Goal: Task Accomplishment & Management: Use online tool/utility

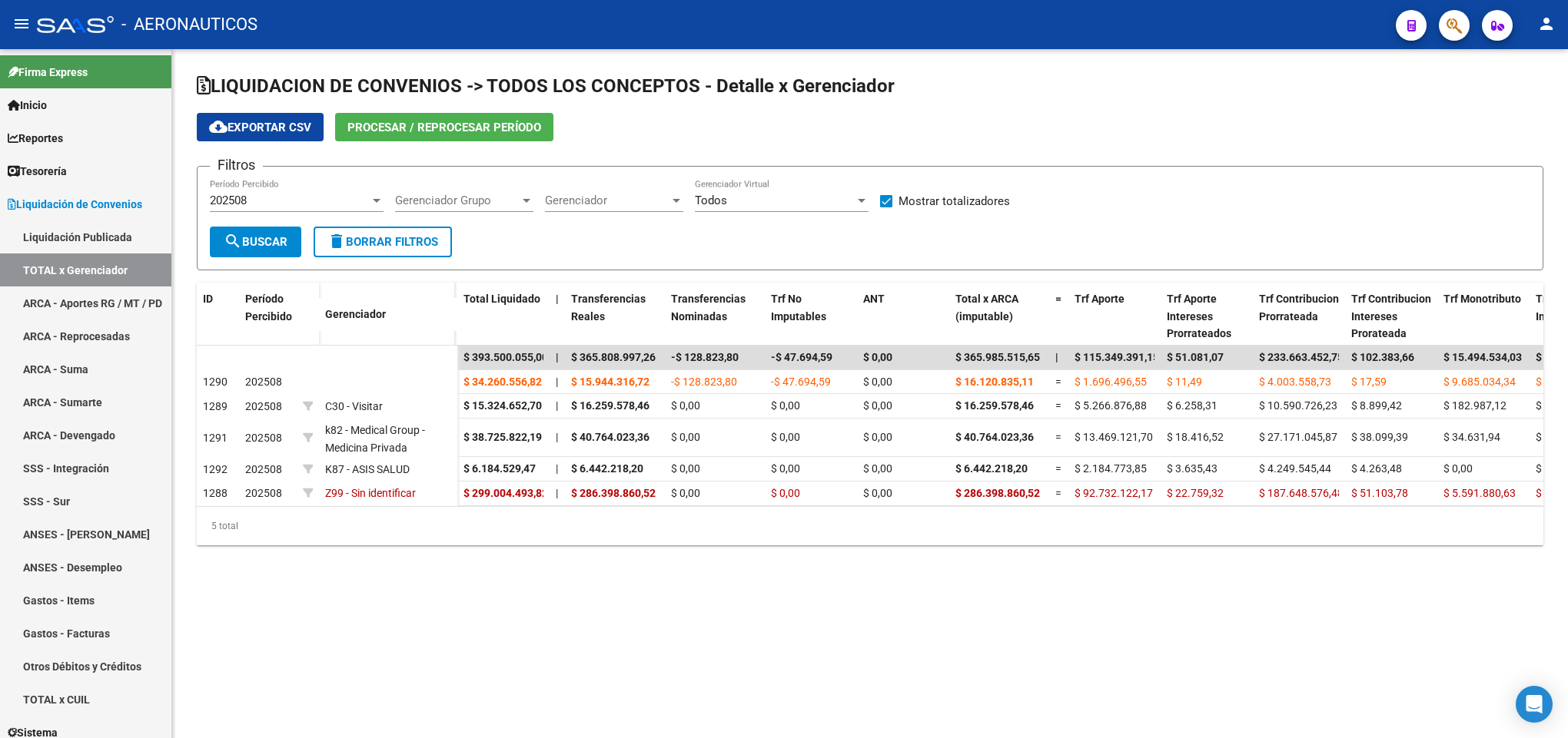
drag, startPoint x: 1285, startPoint y: 156, endPoint x: 1096, endPoint y: 101, distance: 196.8
click at [1284, 156] on app-list-header "LIQUIDACION DE CONVENIOS -> TODOS LOS CONCEPTOS - Detalle x Gerenciador cloud_d…" at bounding box center [870, 172] width 1346 height 196
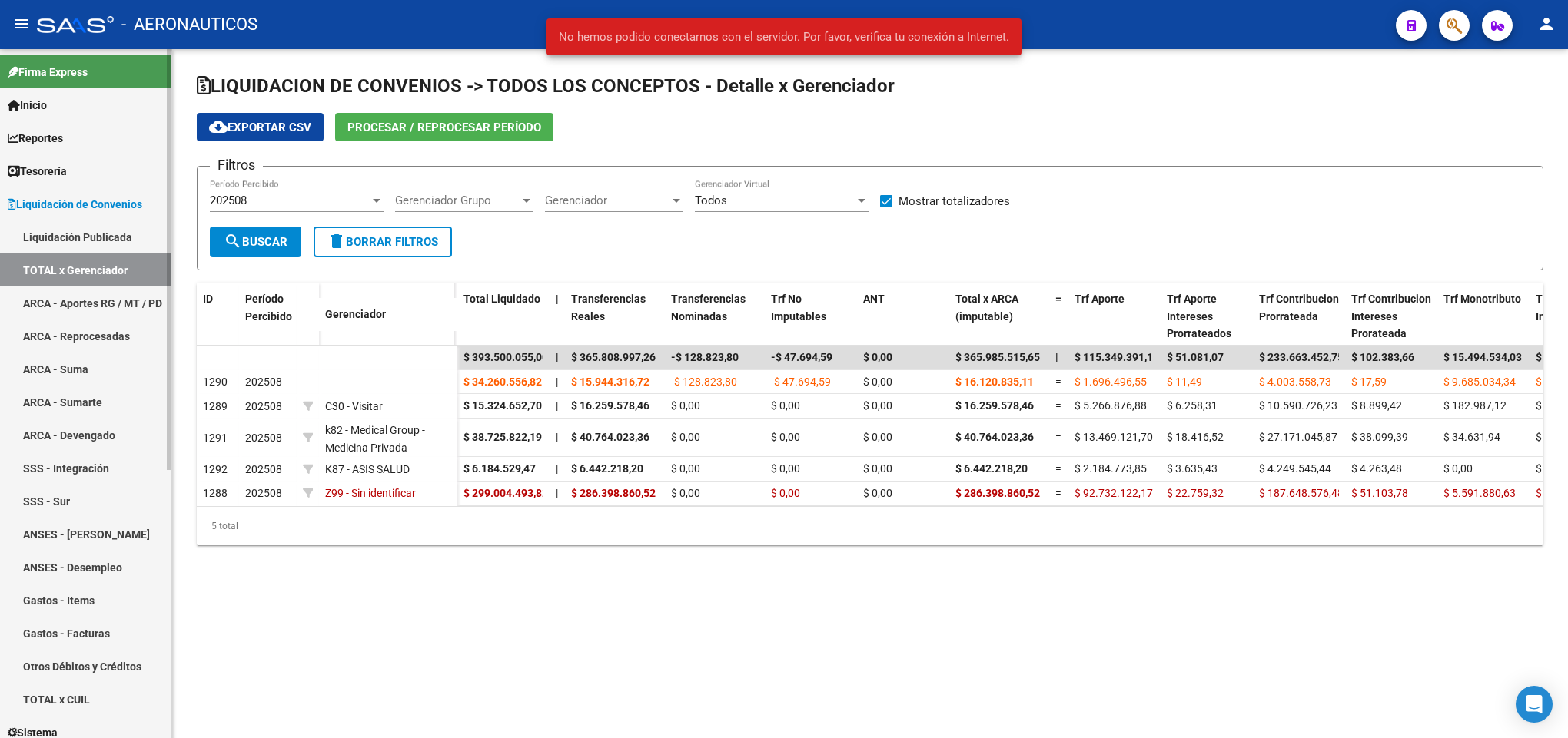
click at [62, 202] on span "Liquidación de Convenios" at bounding box center [74, 204] width 135 height 17
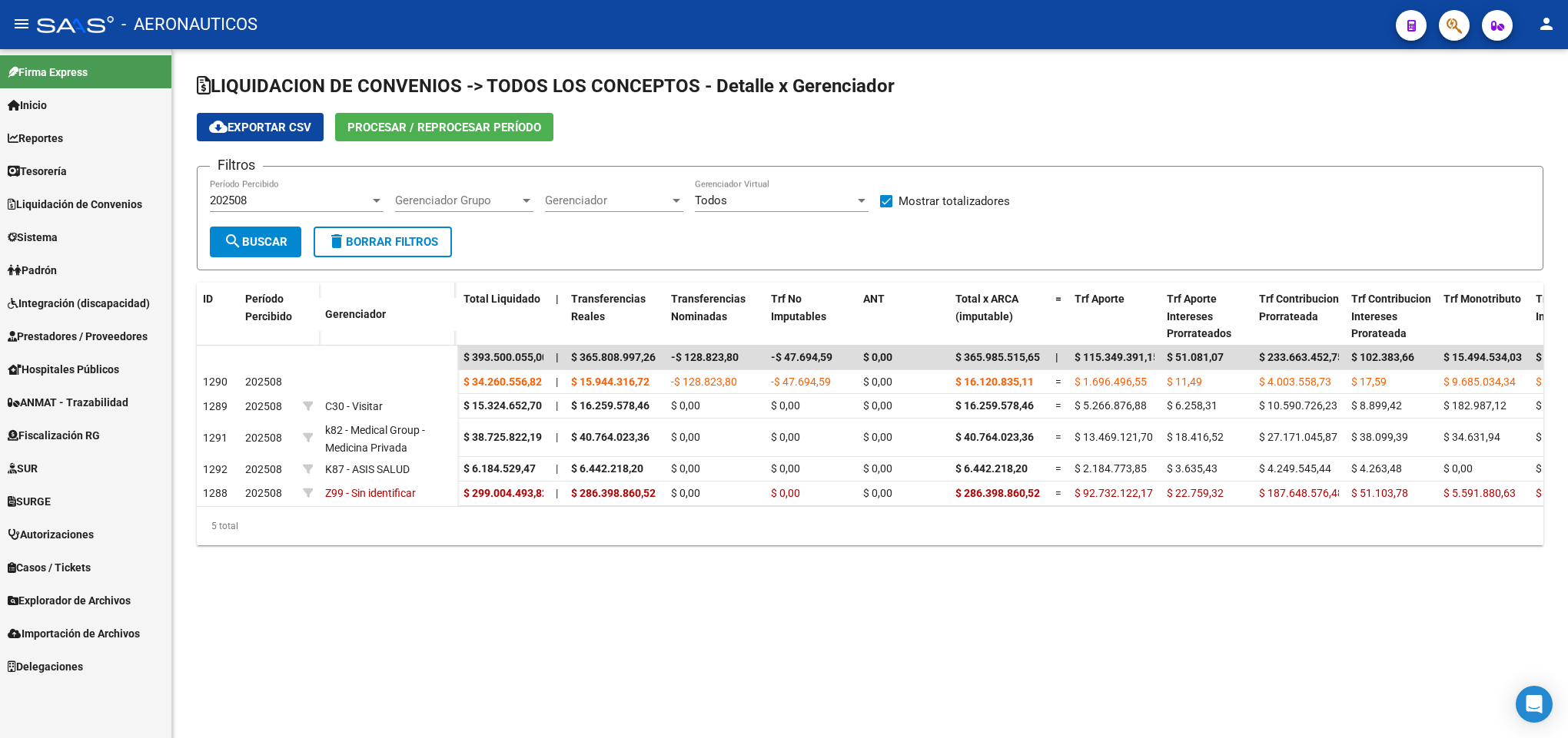
click at [65, 208] on span "Liquidación de Convenios" at bounding box center [74, 204] width 135 height 17
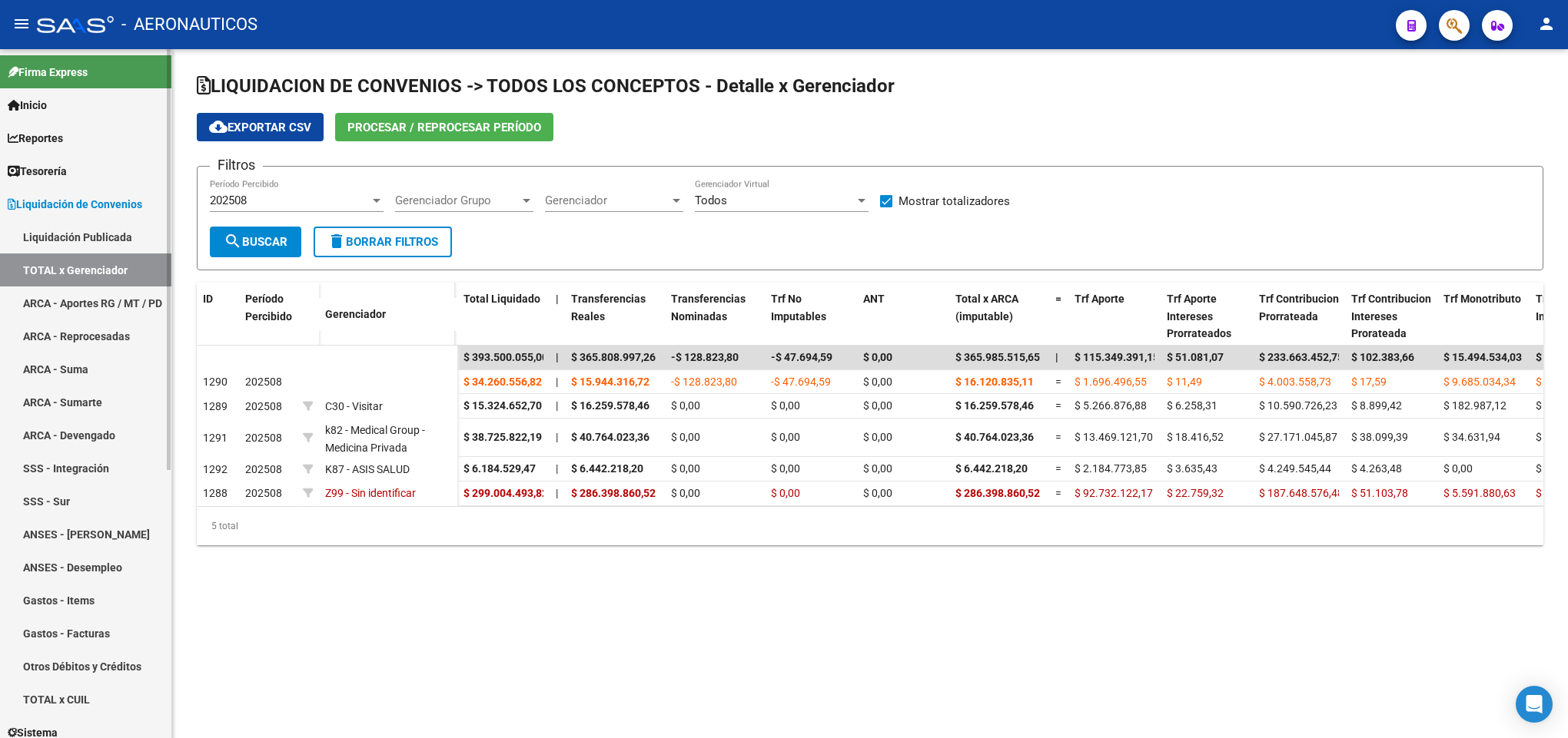
click at [65, 247] on link "Liquidación Publicada" at bounding box center [85, 237] width 171 height 33
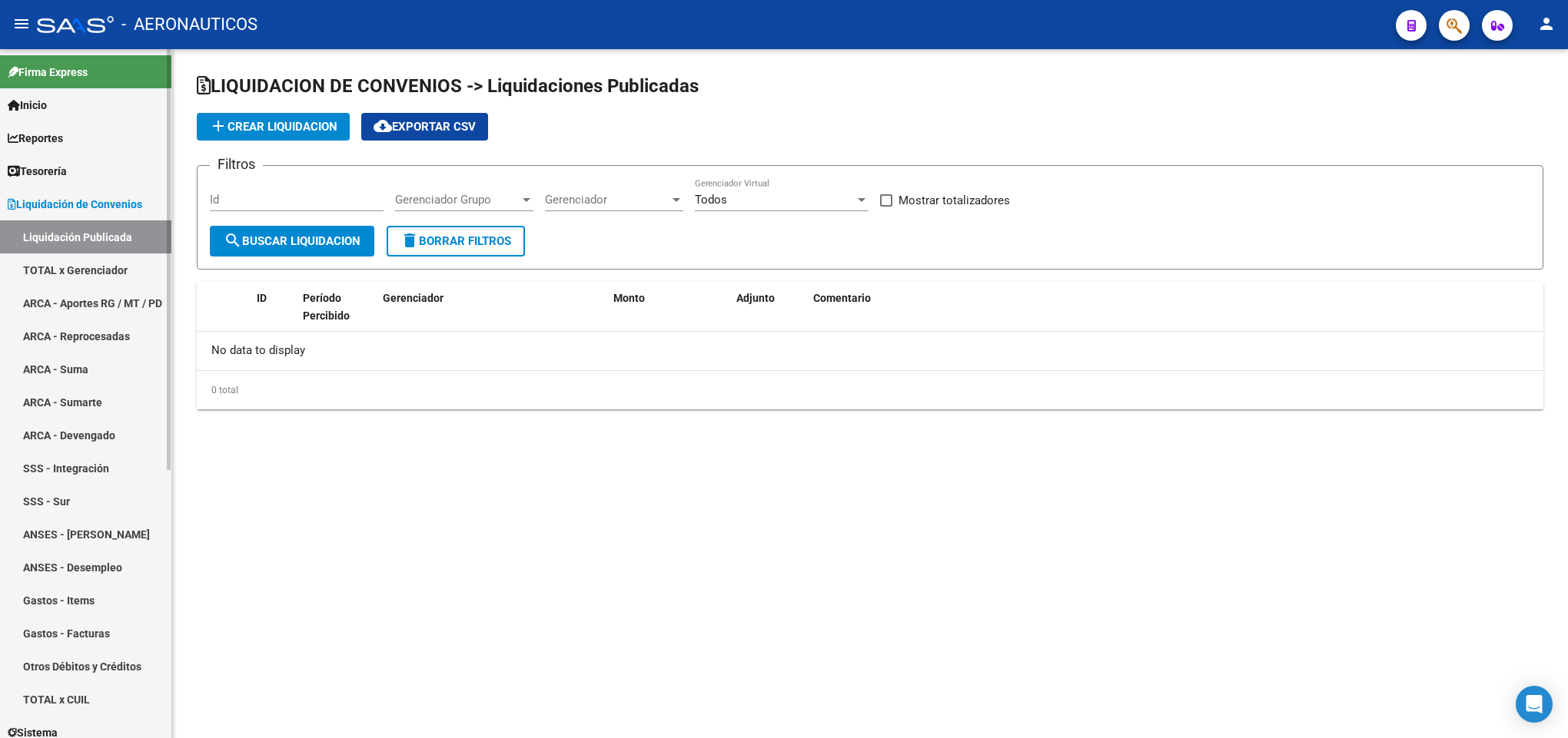
checkbox input "true"
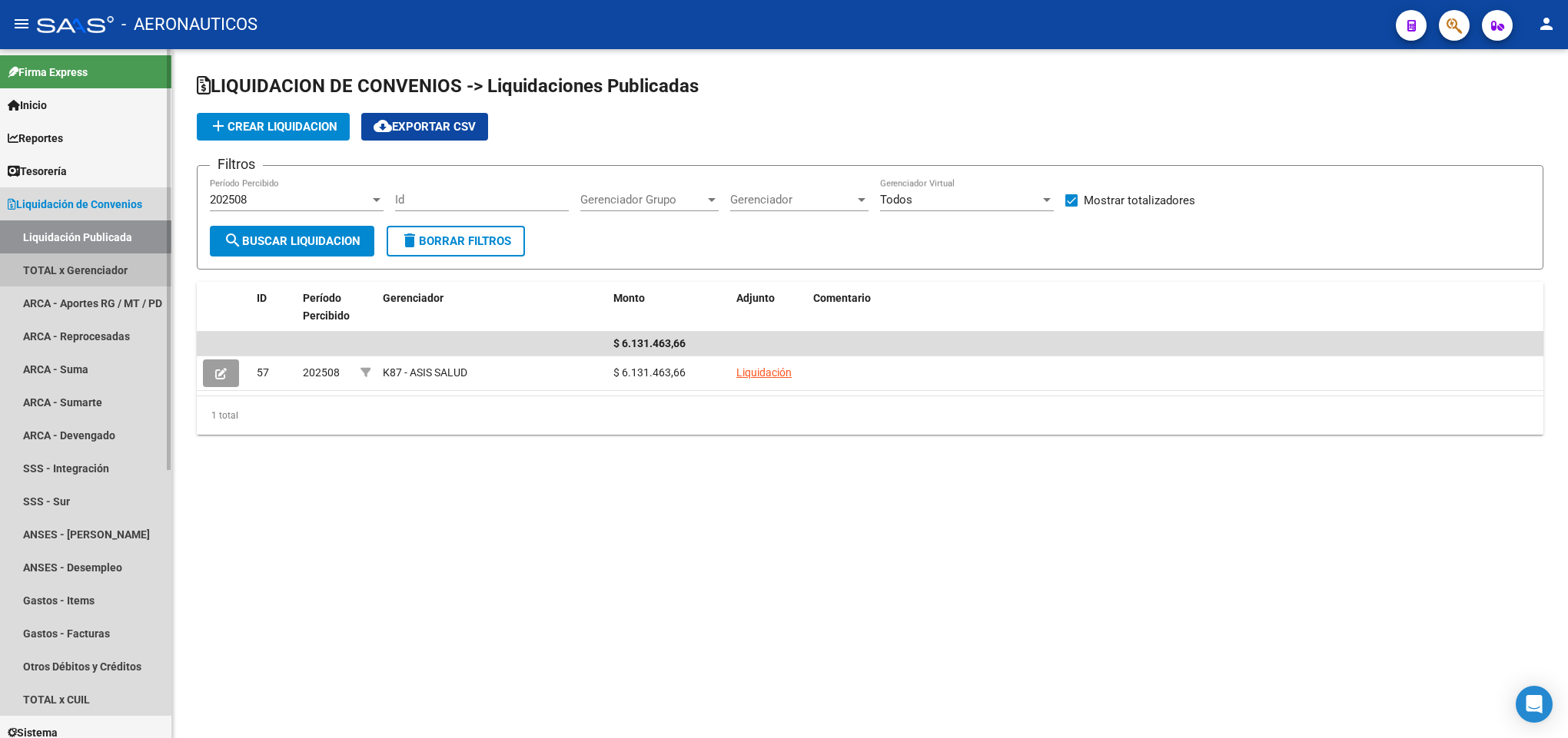
click at [65, 272] on link "TOTAL x Gerenciador" at bounding box center [85, 270] width 171 height 33
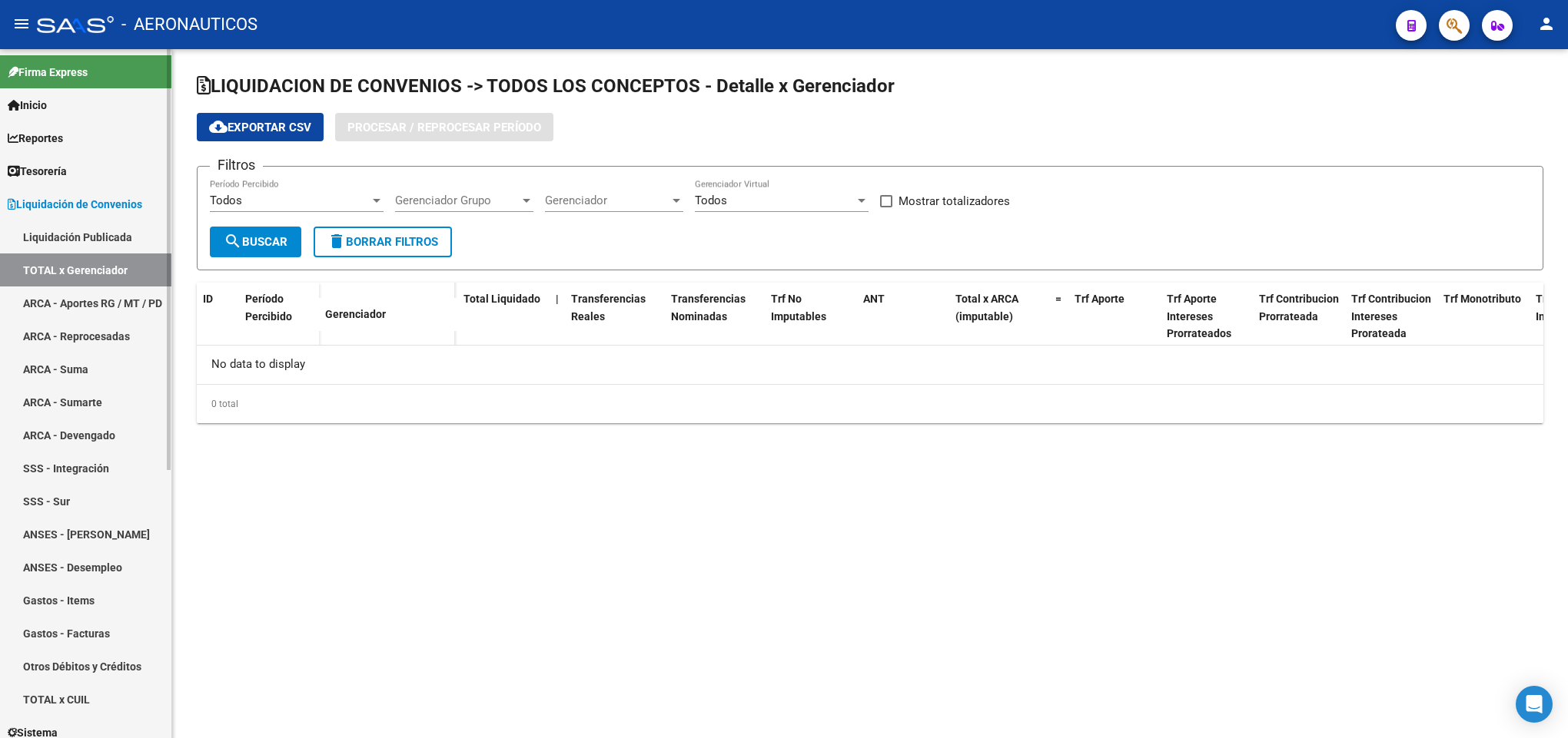
checkbox input "true"
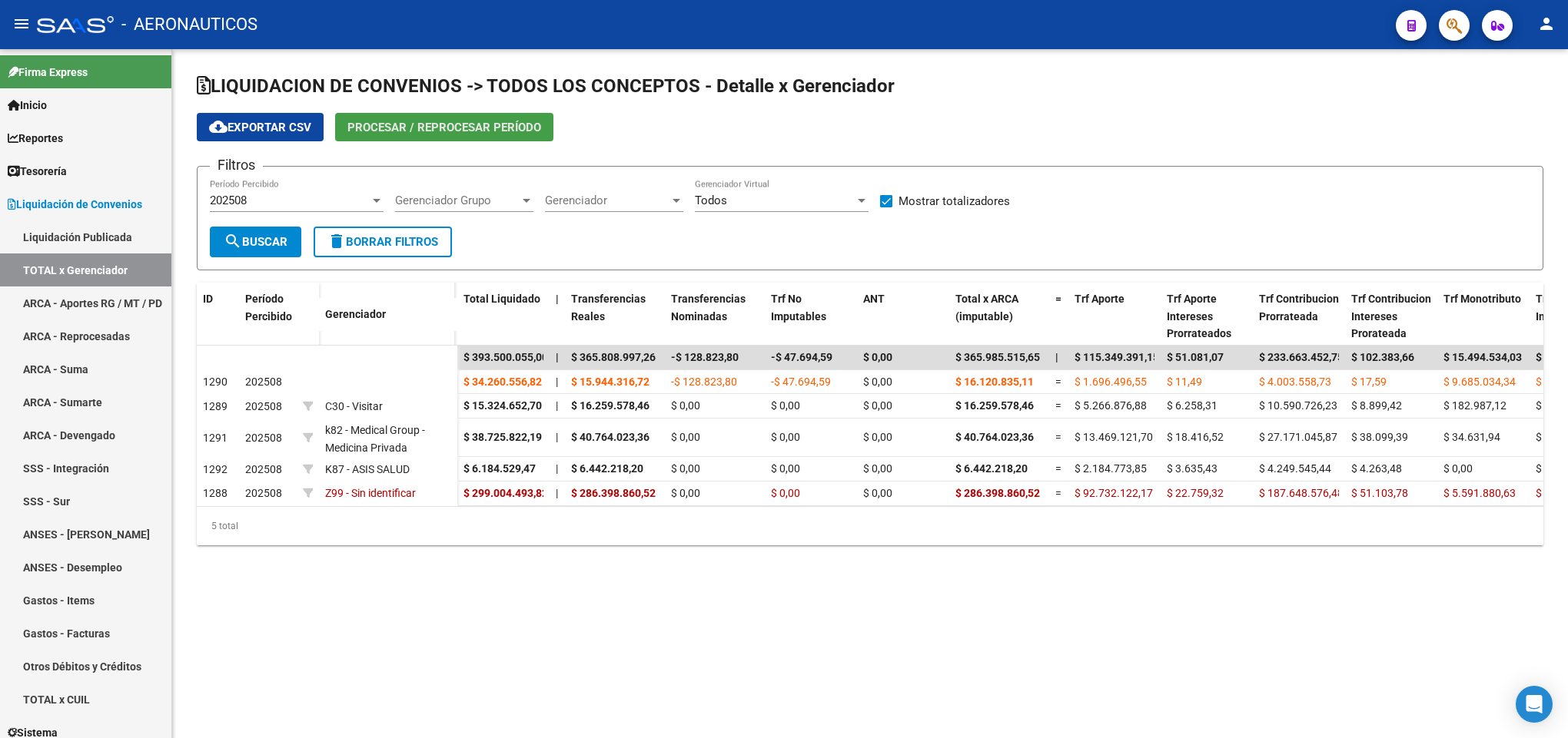
click at [374, 118] on button "Procesar / Reprocesar período" at bounding box center [443, 127] width 218 height 28
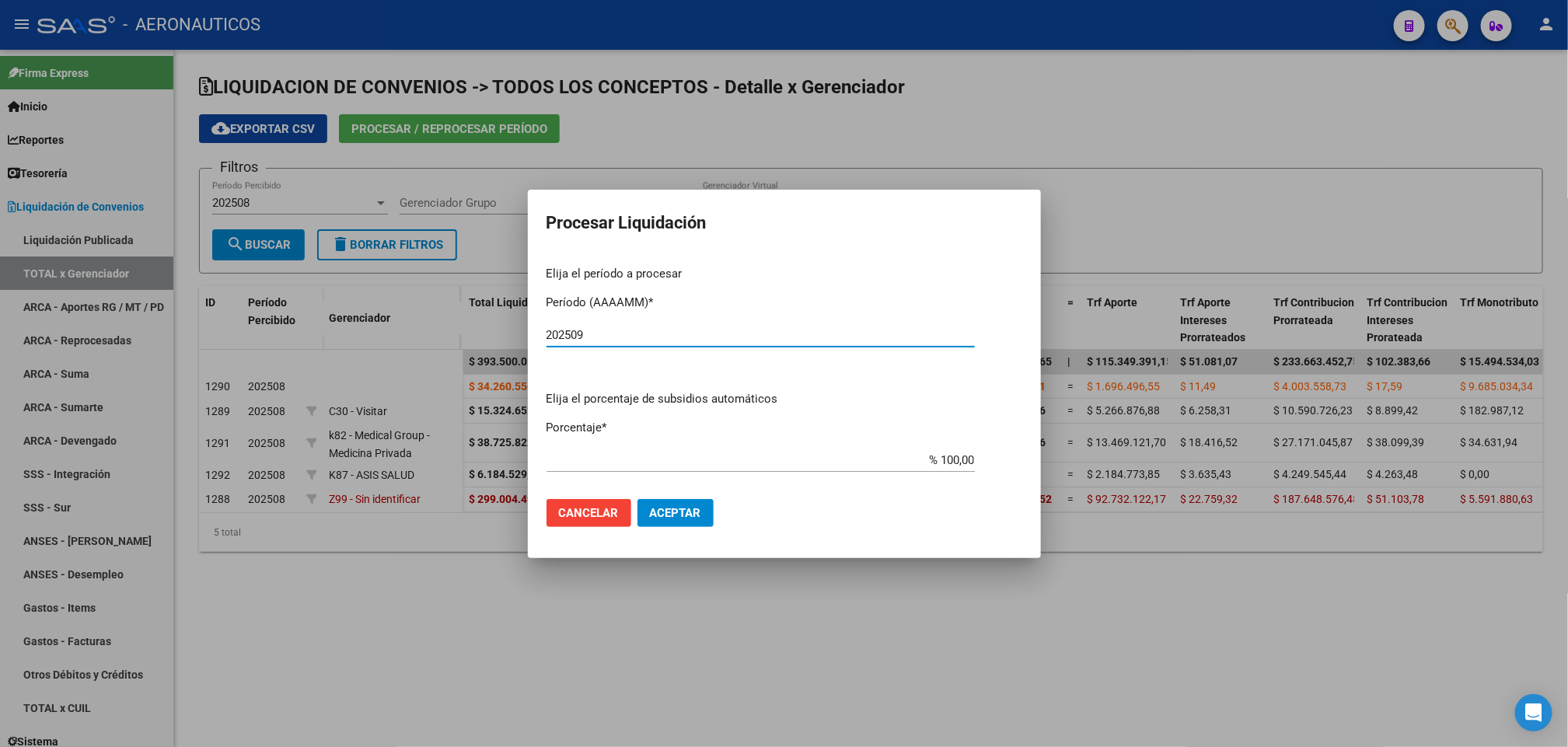
type input "202509"
click at [652, 506] on span "Aceptar" at bounding box center [676, 513] width 51 height 14
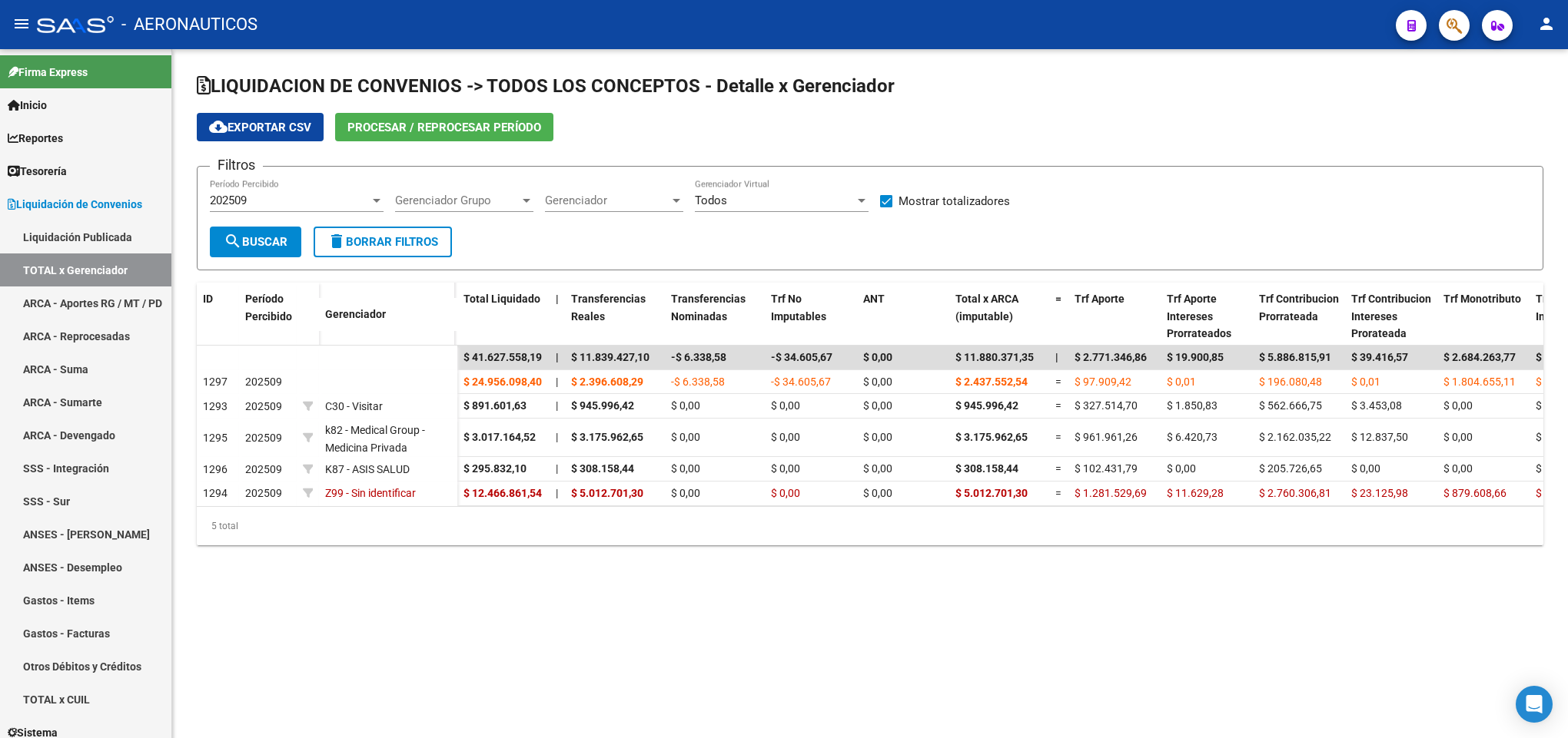
click at [392, 594] on div "LIQUIDACION DE CONVENIOS -> TODOS LOS CONCEPTOS - Detalle x Gerenciador cloud_d…" at bounding box center [870, 321] width 1395 height 545
click at [98, 104] on link "Inicio" at bounding box center [85, 105] width 171 height 33
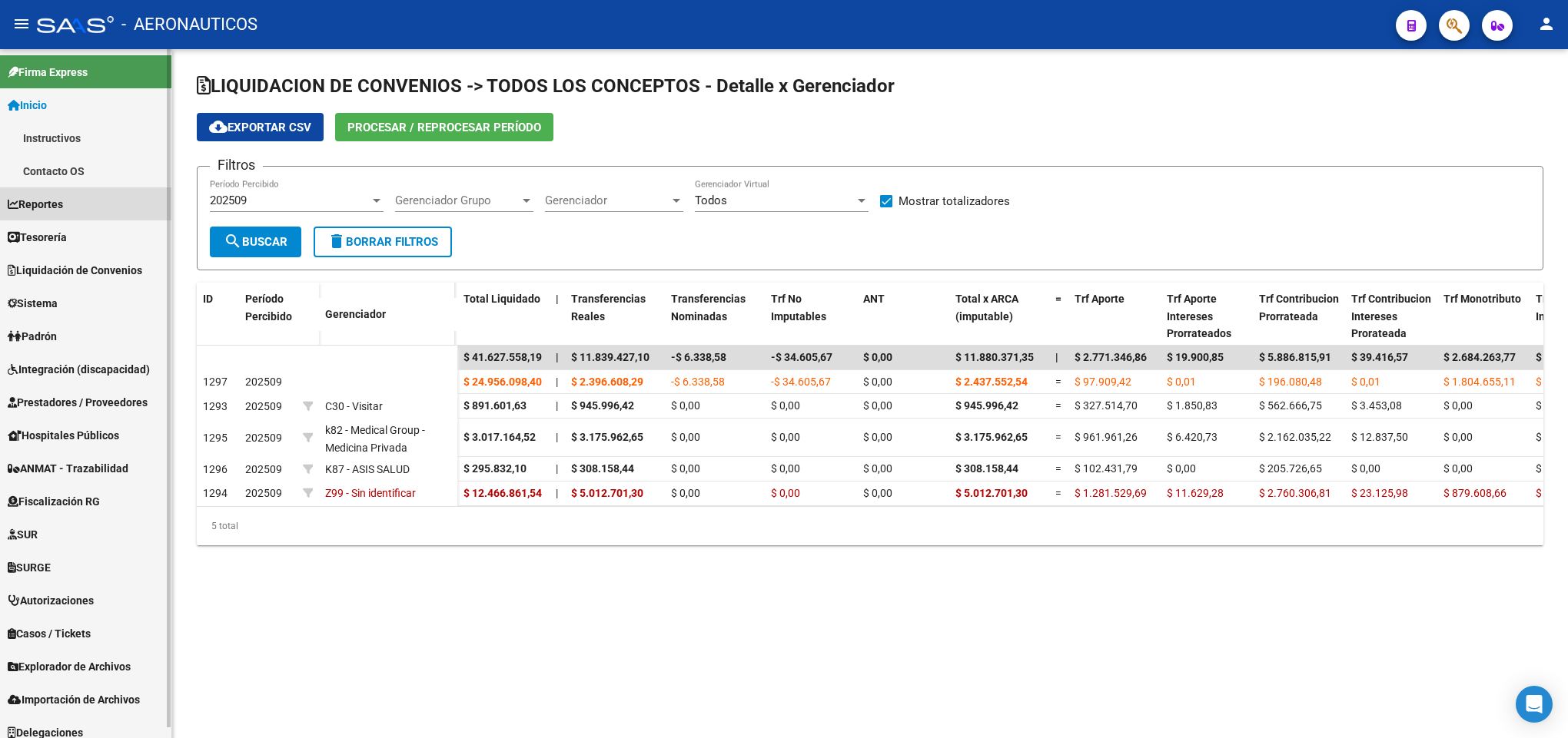
click at [79, 208] on link "Reportes" at bounding box center [85, 203] width 171 height 33
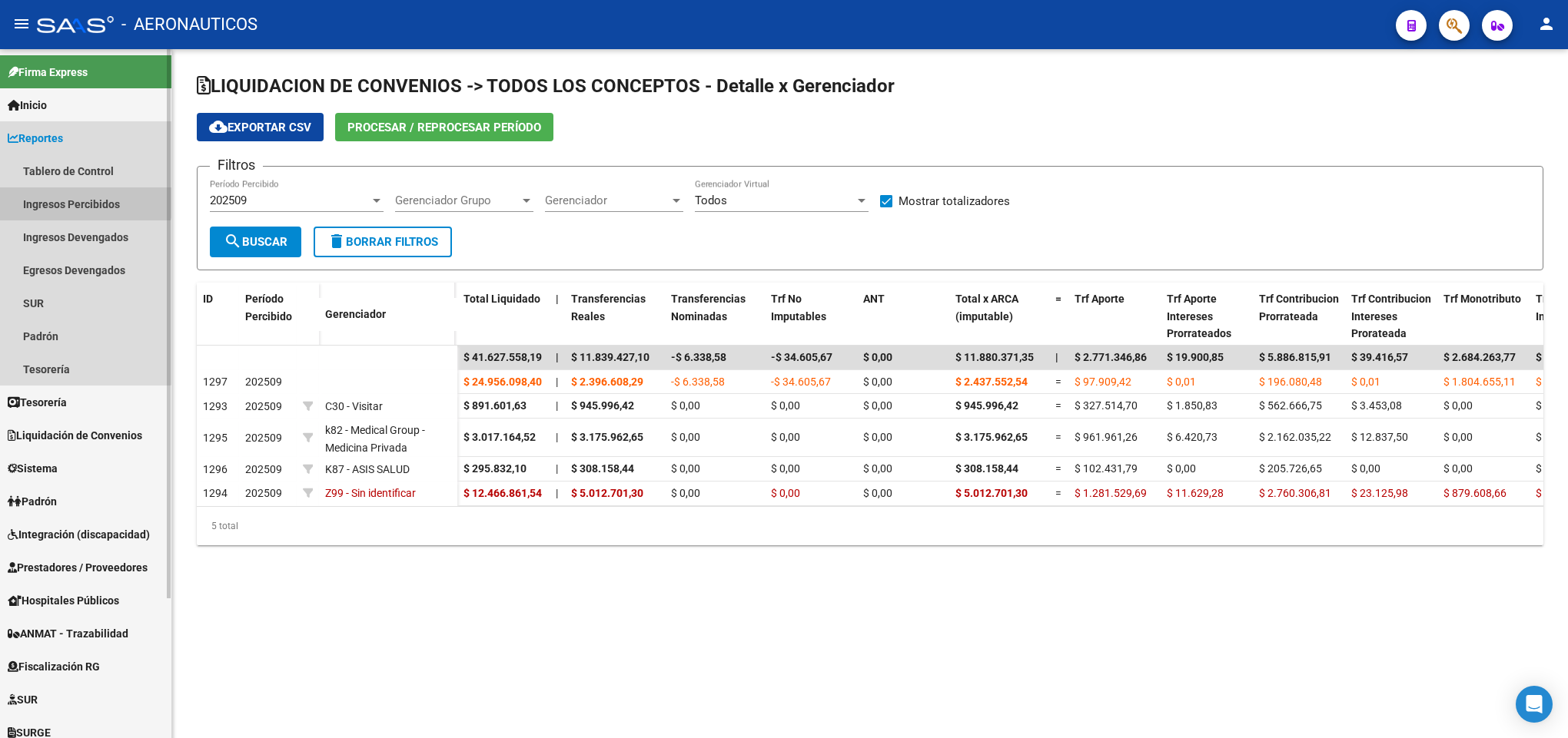
click at [81, 194] on link "Ingresos Percibidos" at bounding box center [85, 203] width 171 height 33
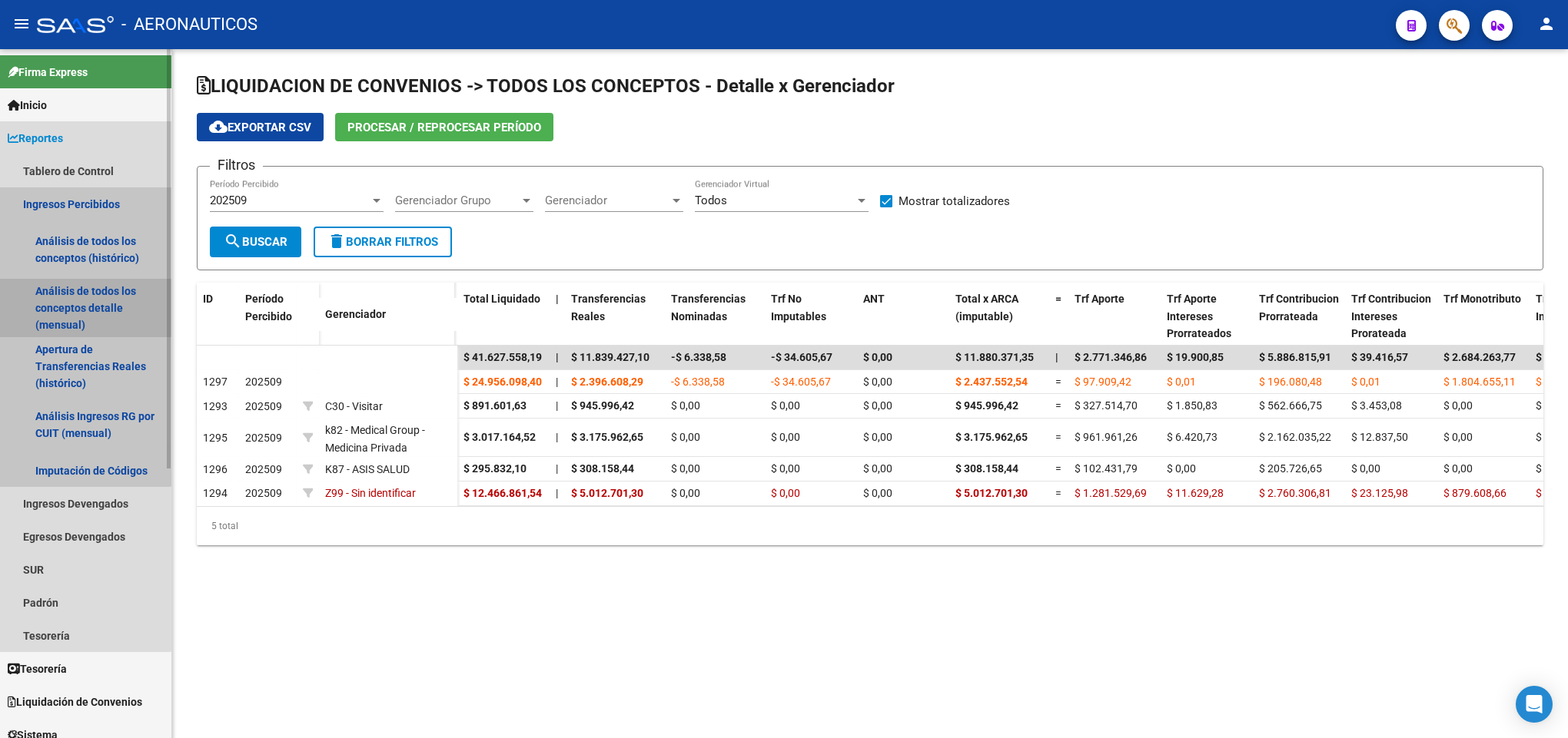
click at [76, 299] on link "Análisis de todos los conceptos detalle (mensual)" at bounding box center [85, 308] width 171 height 59
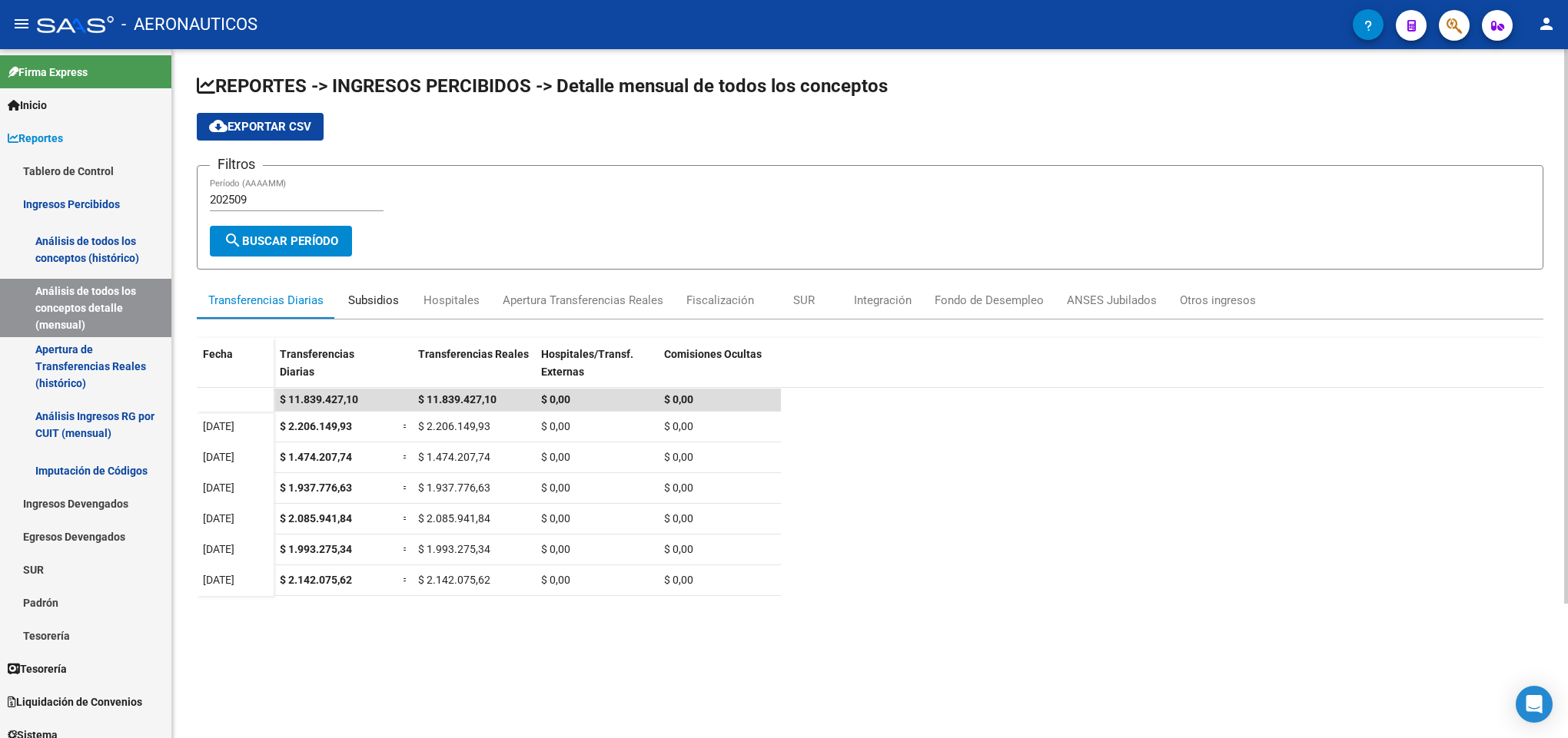
click at [359, 296] on div "Subsidios" at bounding box center [374, 300] width 51 height 17
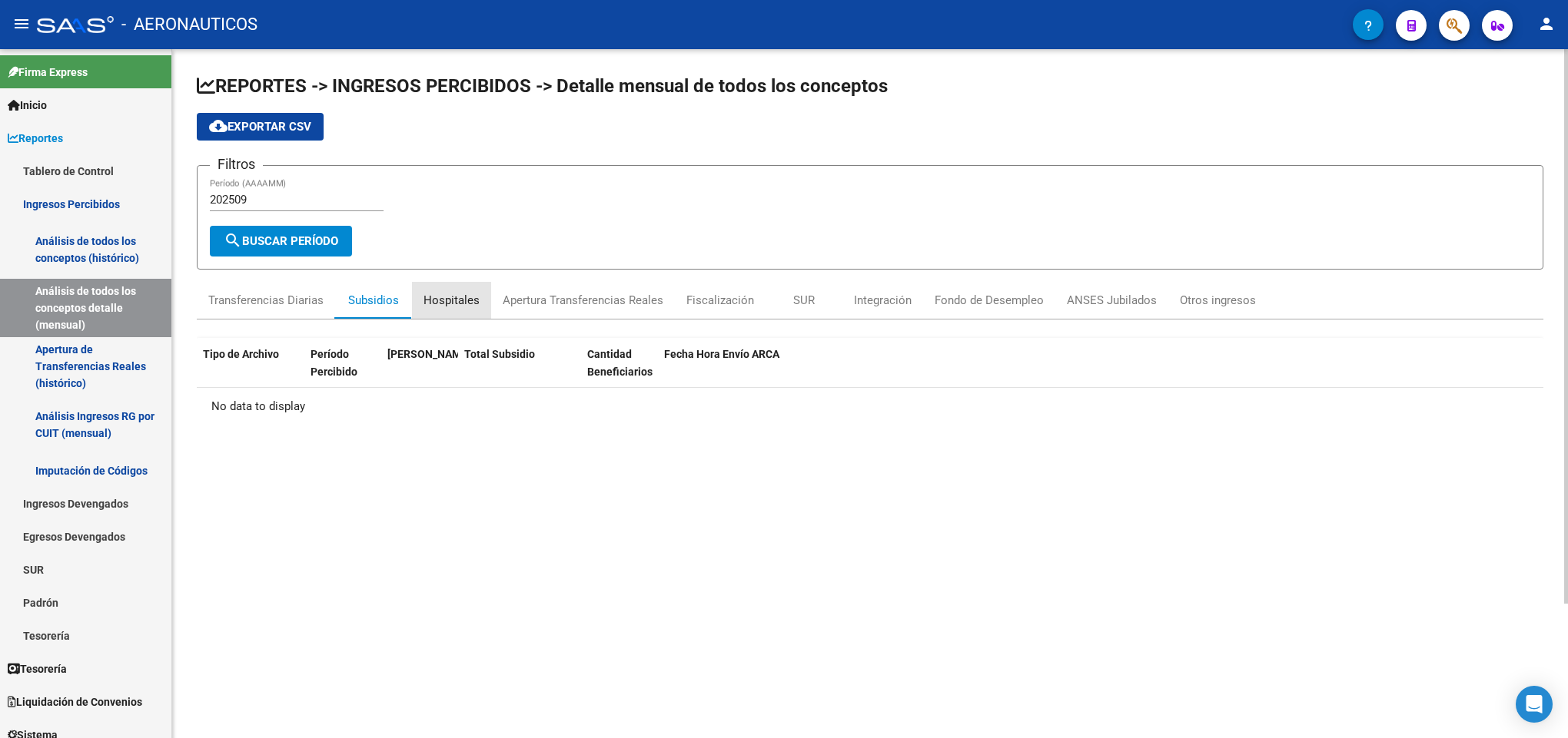
click at [480, 302] on div "Hospitales" at bounding box center [451, 300] width 79 height 37
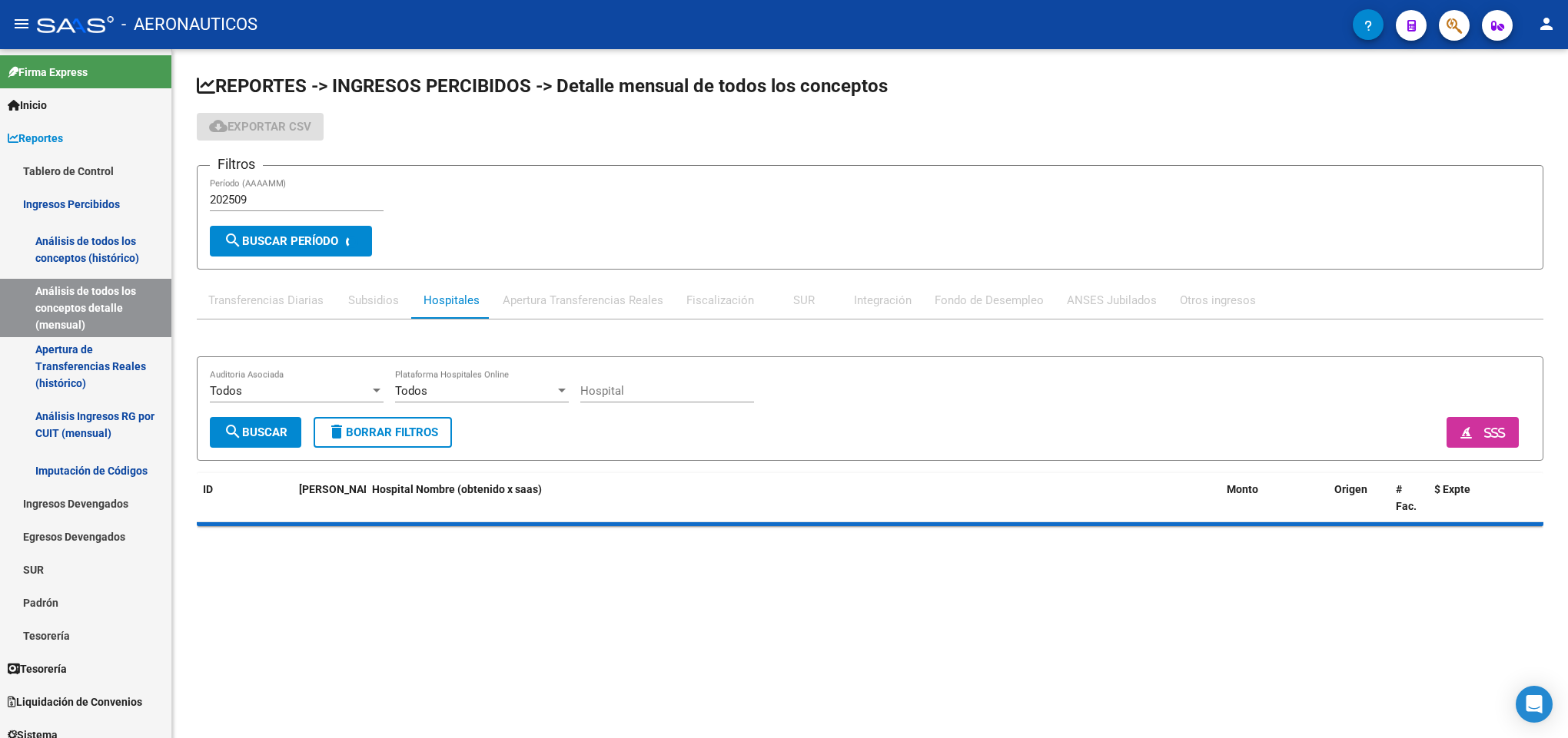
click at [311, 305] on div "Transferencias Diarias" at bounding box center [265, 300] width 115 height 17
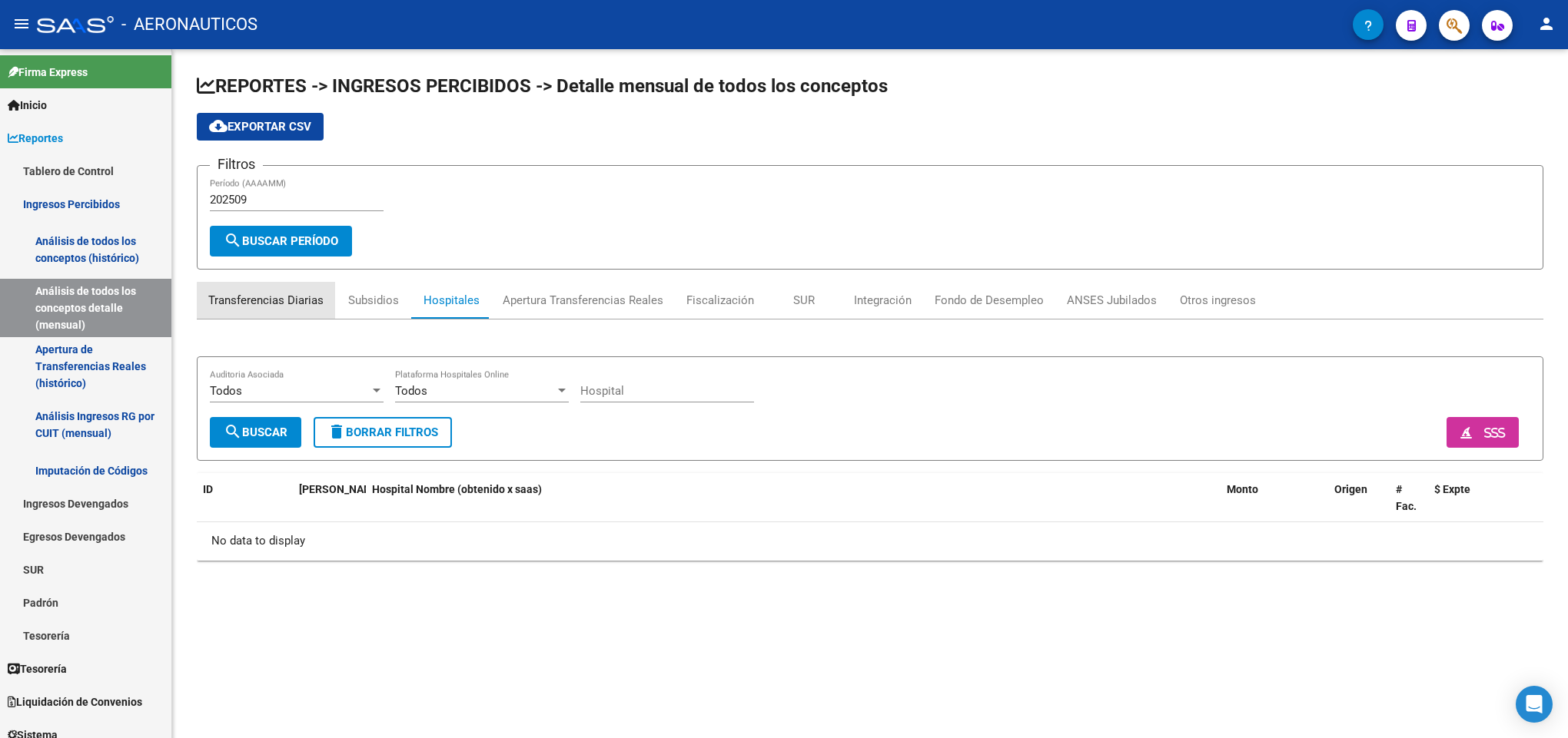
click at [308, 305] on div "Transferencias Diarias" at bounding box center [265, 300] width 115 height 17
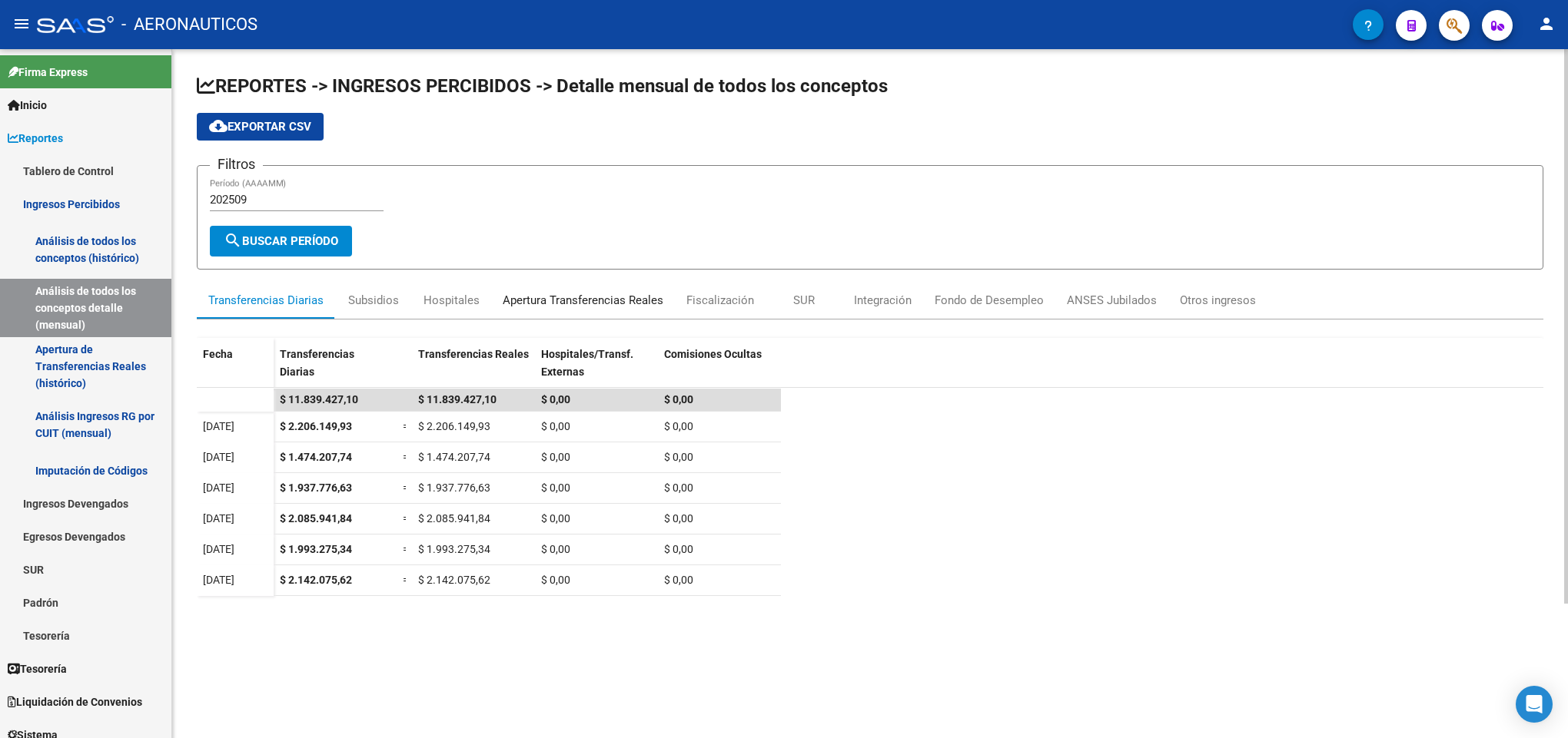
click at [586, 298] on div "Apertura Transferencias Reales" at bounding box center [583, 300] width 161 height 17
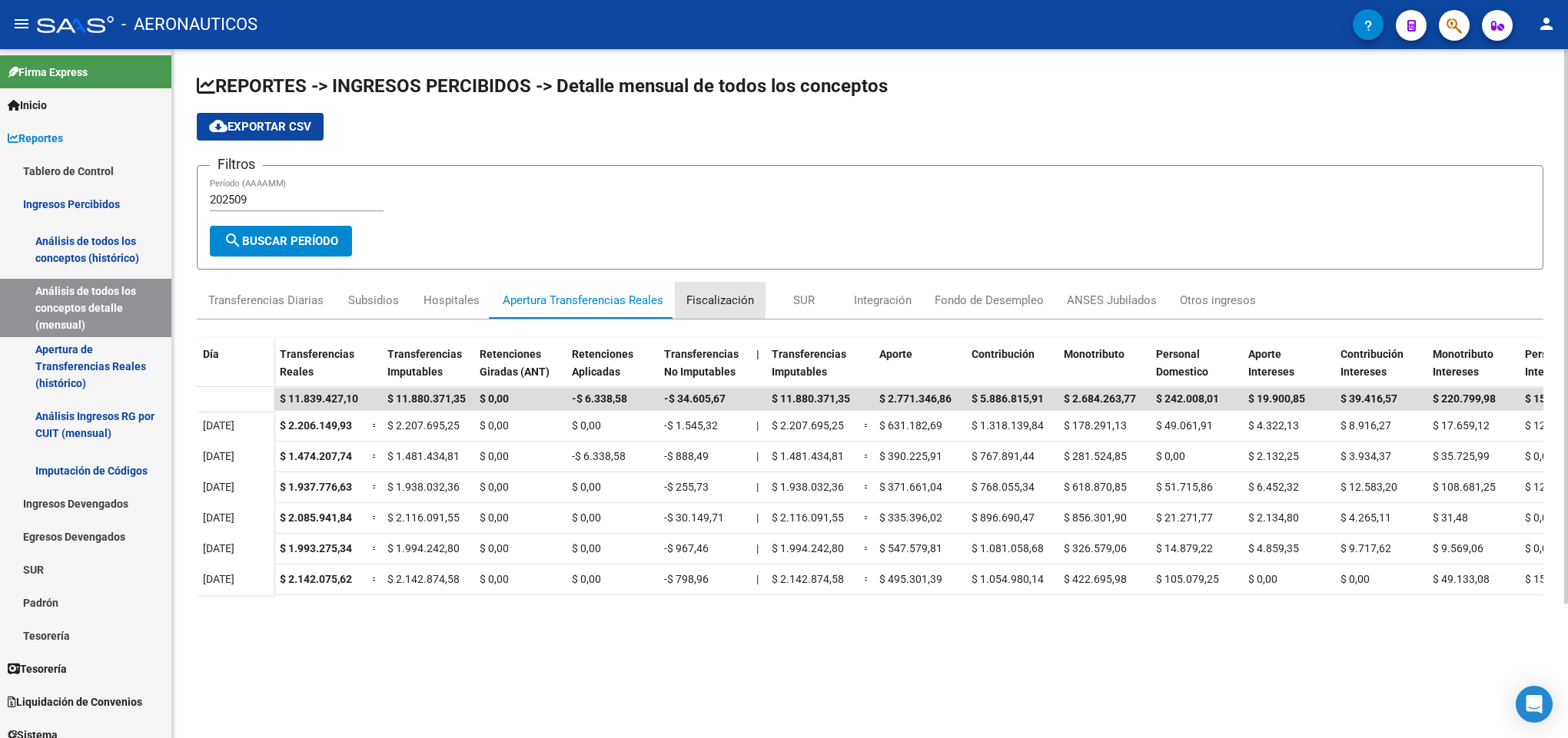
click at [699, 296] on div "Fiscalización" at bounding box center [719, 300] width 68 height 17
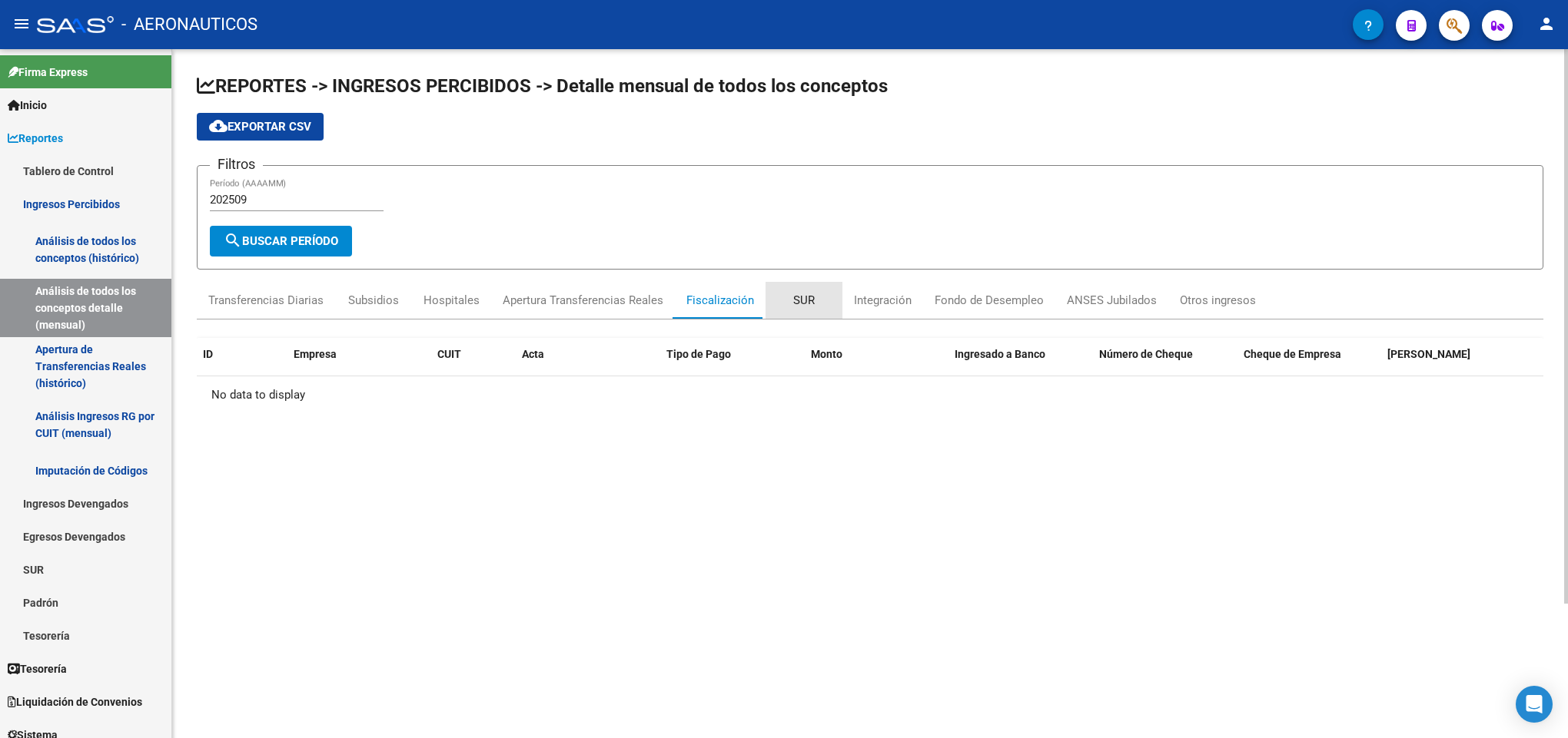
click at [777, 293] on div "SUR" at bounding box center [803, 300] width 77 height 37
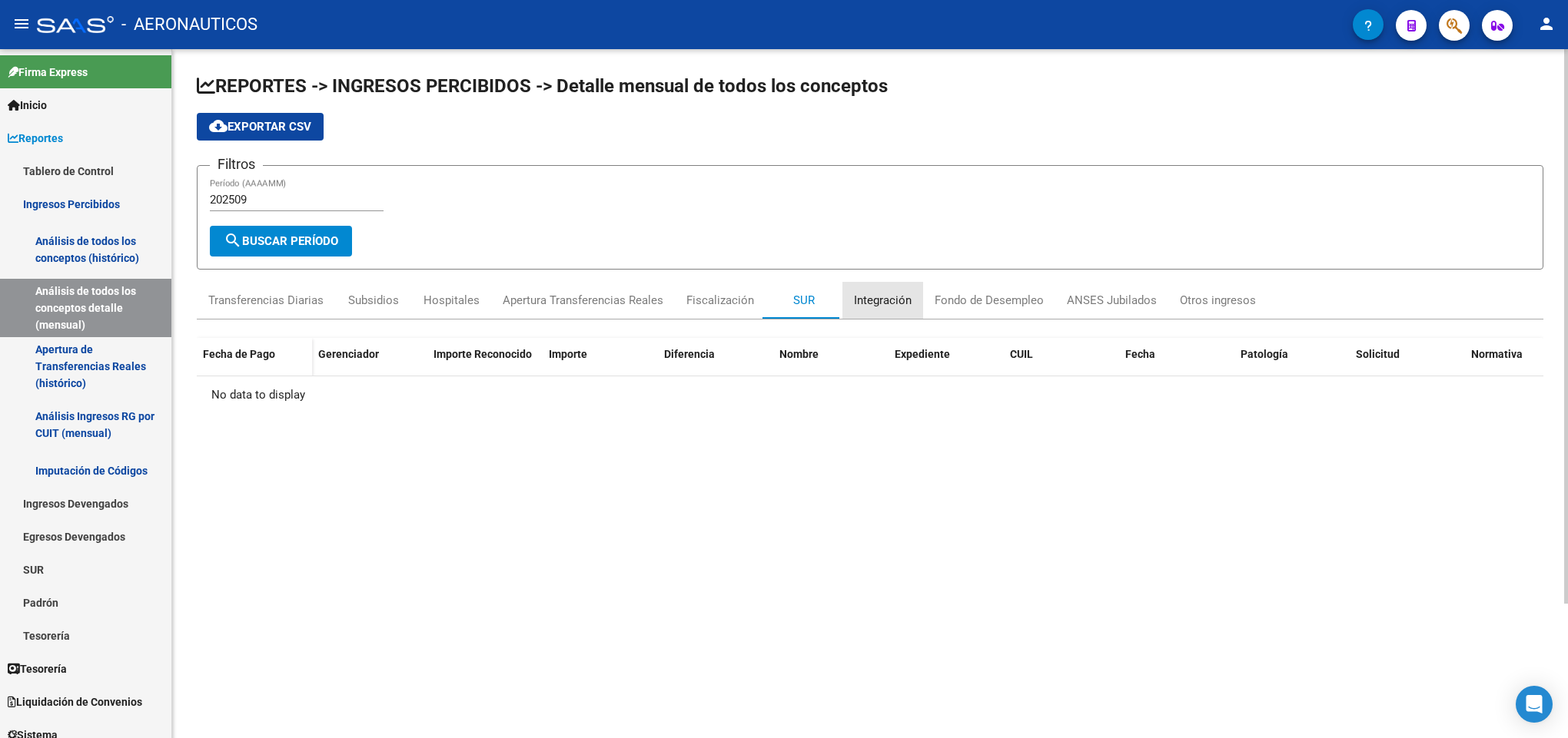
click at [889, 302] on div "Integración" at bounding box center [883, 300] width 58 height 17
